Goal: Information Seeking & Learning: Check status

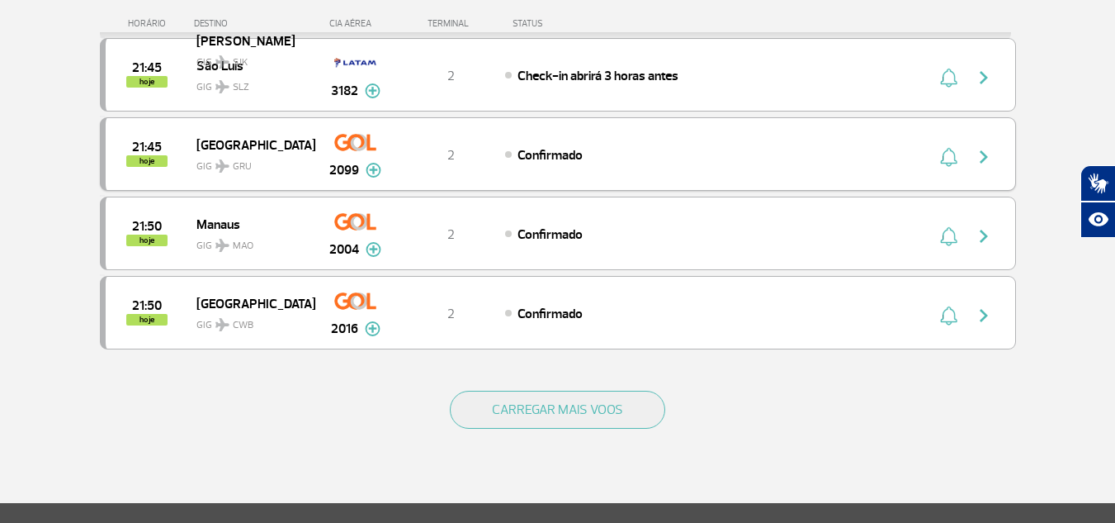
scroll to position [1568, 0]
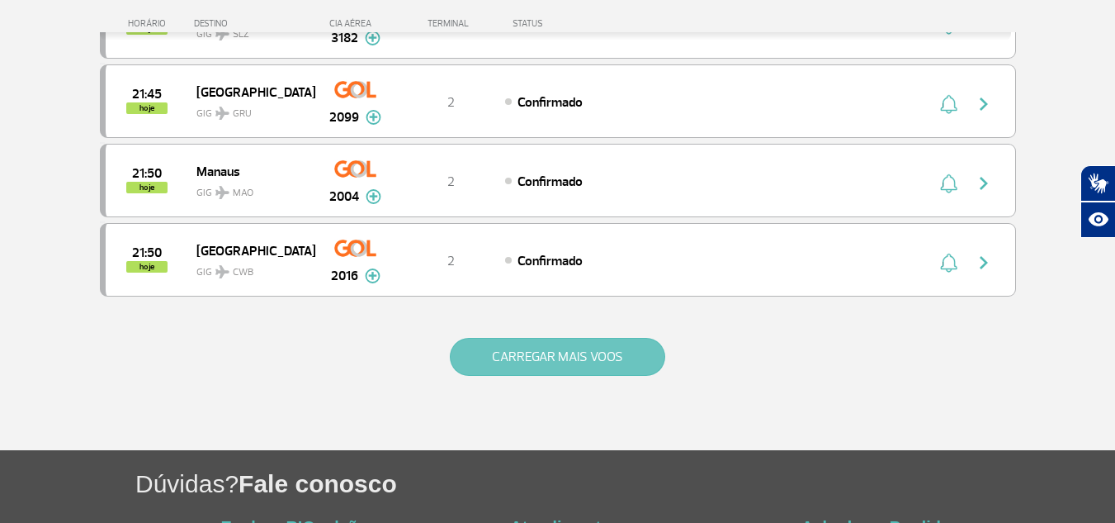
click at [551, 348] on button "CARREGAR MAIS VOOS" at bounding box center [557, 357] width 215 height 38
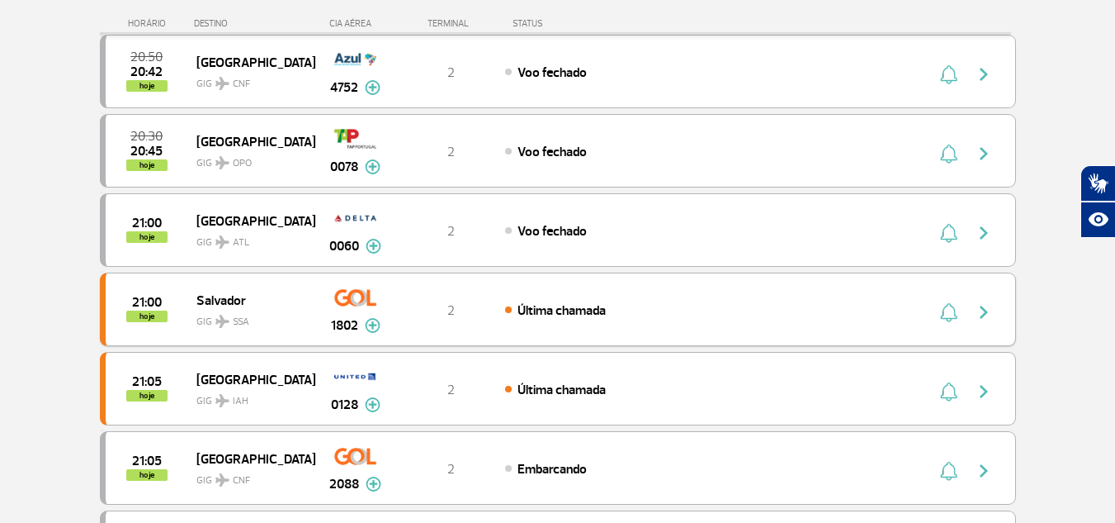
scroll to position [0, 0]
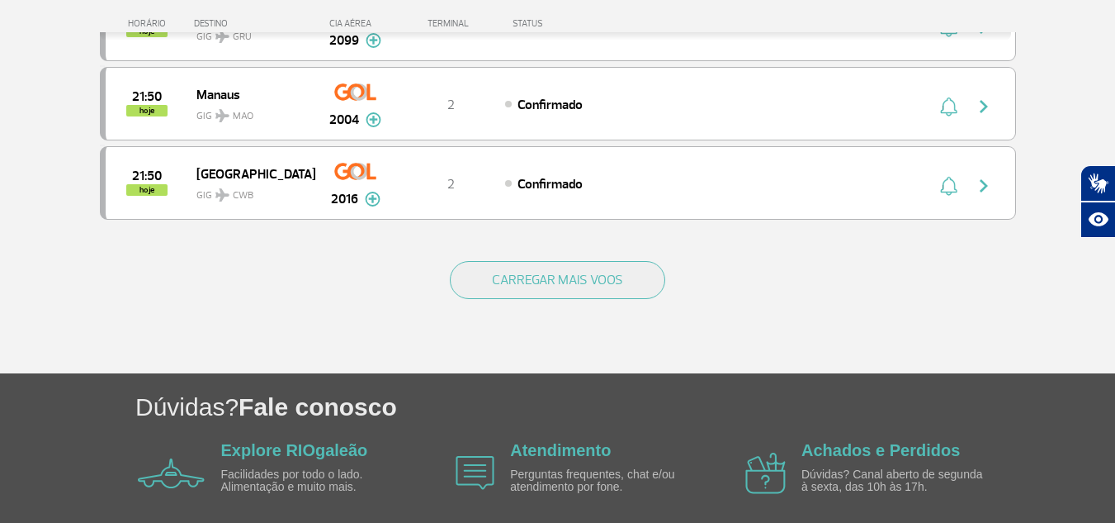
scroll to position [1651, 0]
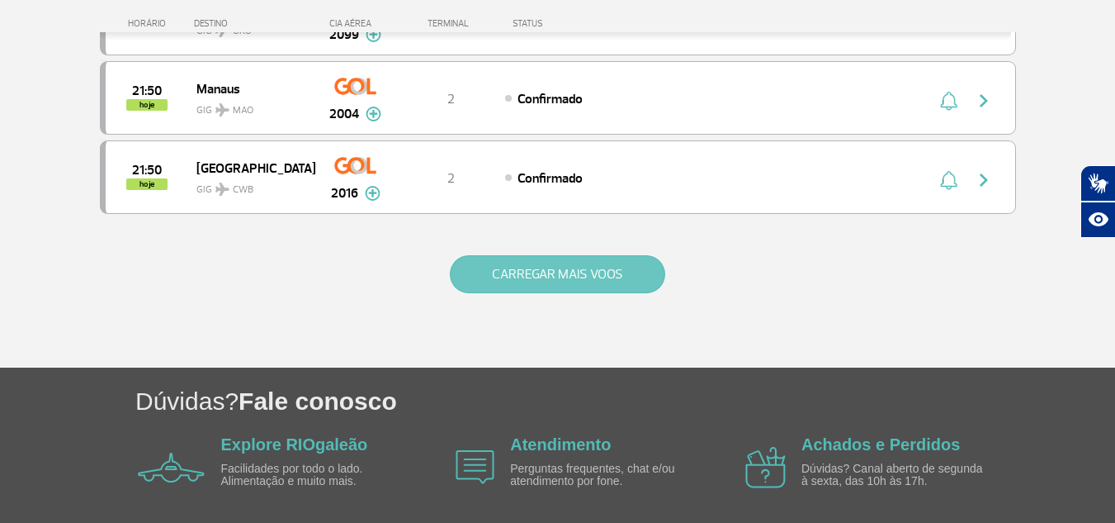
click at [524, 291] on button "CARREGAR MAIS VOOS" at bounding box center [557, 274] width 215 height 38
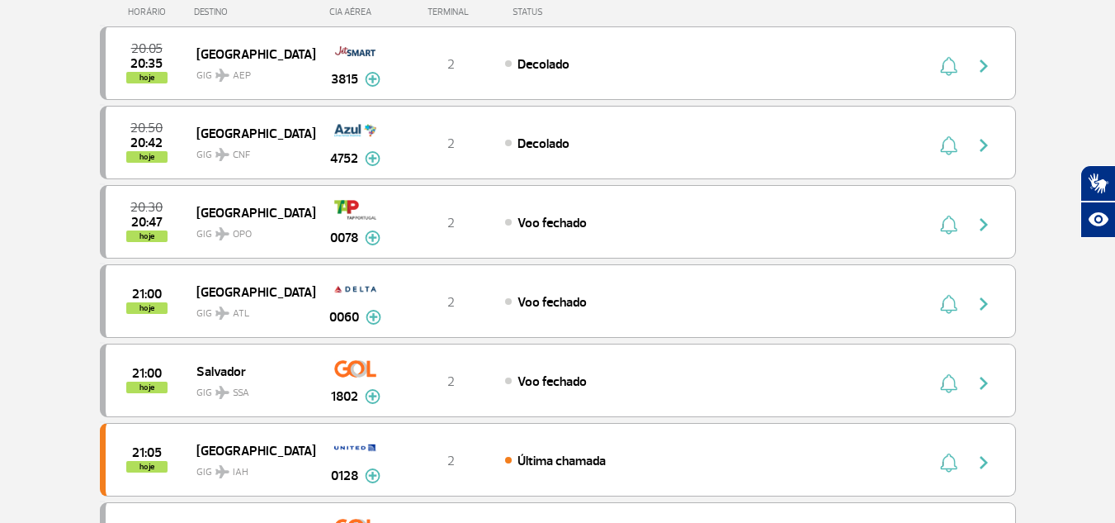
scroll to position [0, 0]
